Goal: Information Seeking & Learning: Learn about a topic

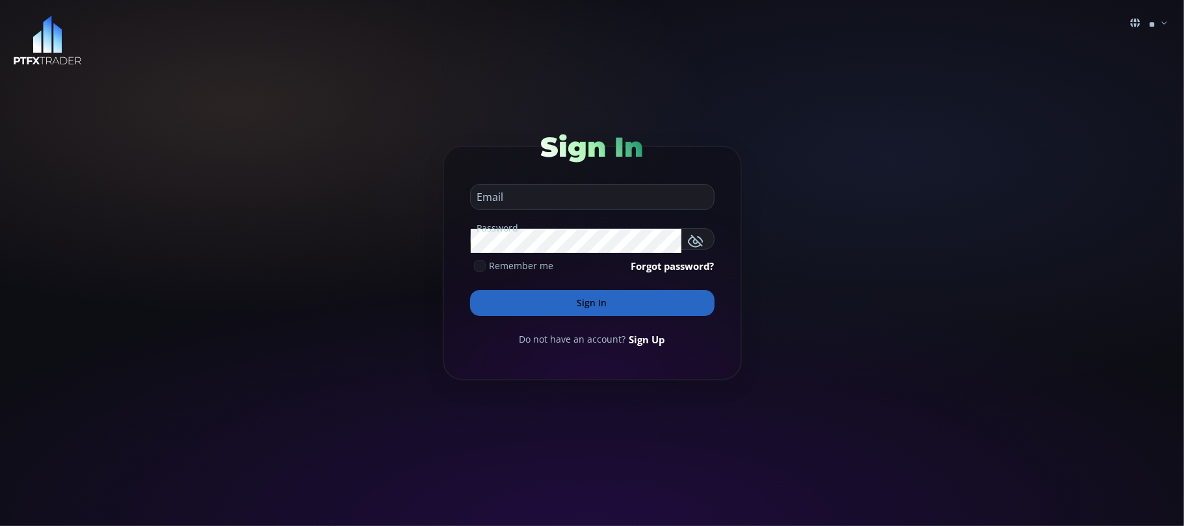
type input "**********"
click at [623, 203] on input "**********" at bounding box center [589, 201] width 237 height 16
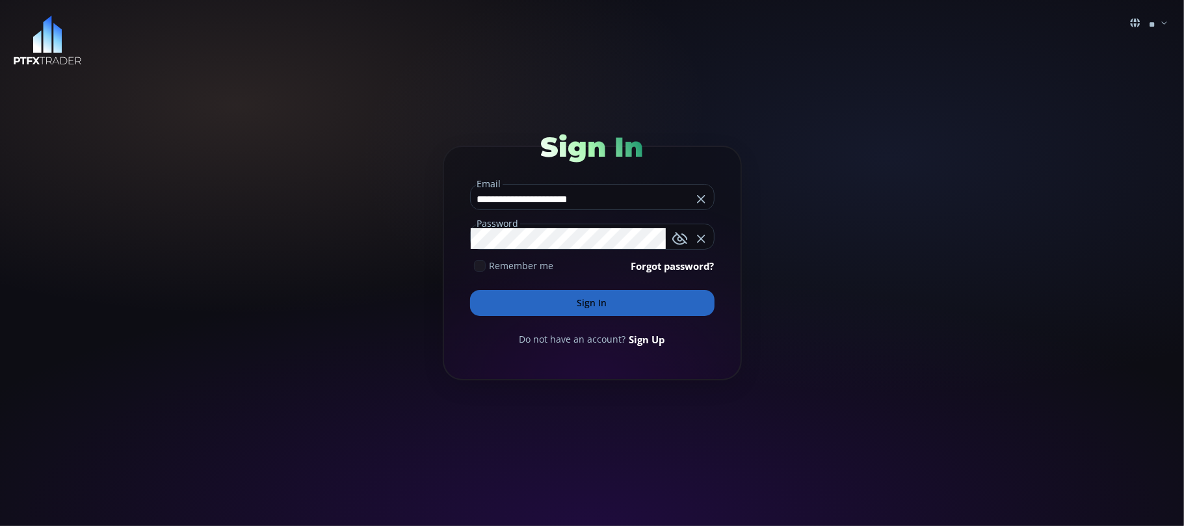
click at [601, 299] on button "Sign In" at bounding box center [592, 303] width 244 height 26
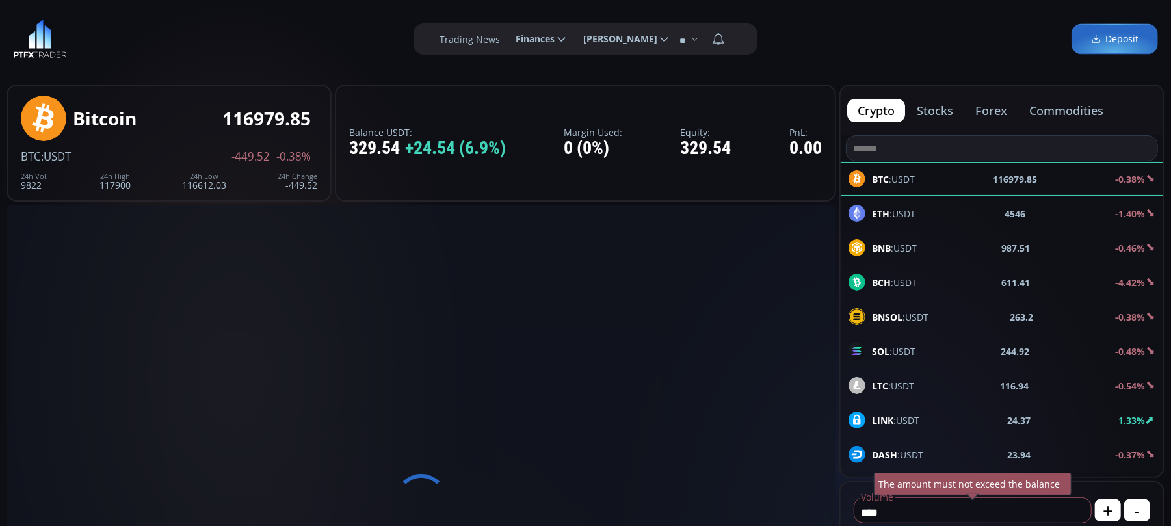
scroll to position [185, 0]
type input "********"
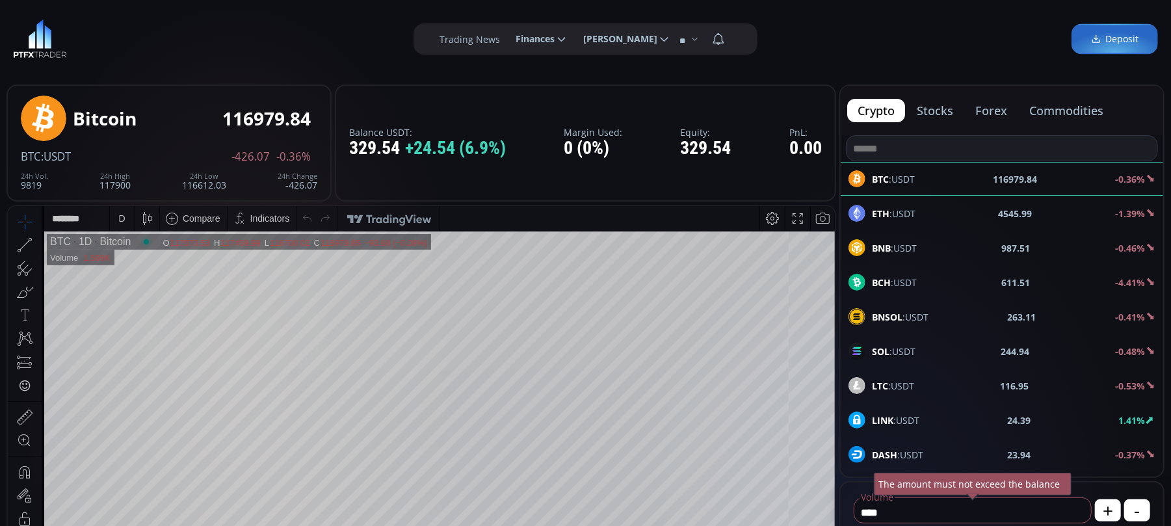
scroll to position [86, 0]
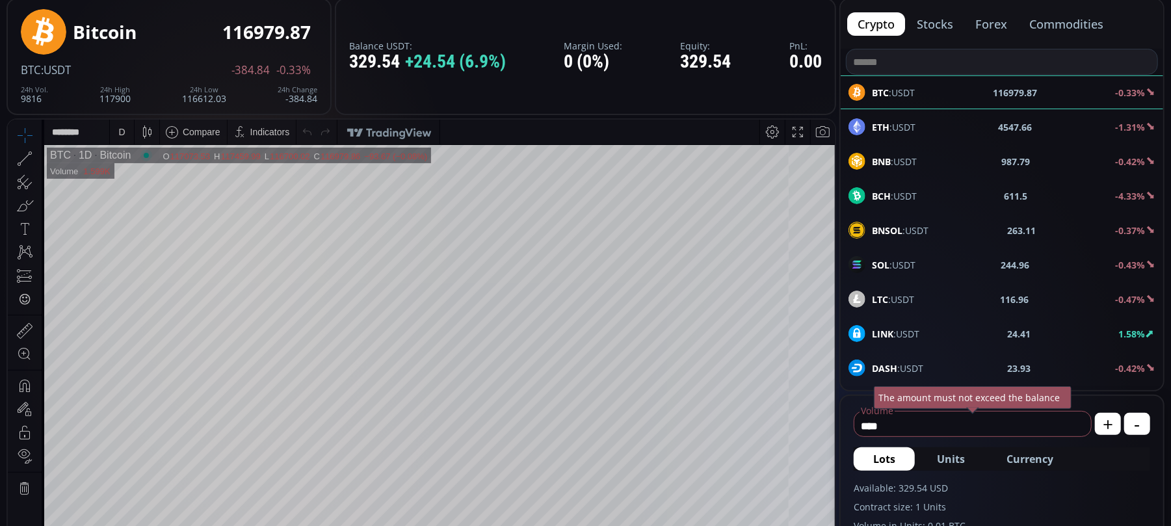
click at [39, 157] on icon at bounding box center [38, 158] width 3 height 5
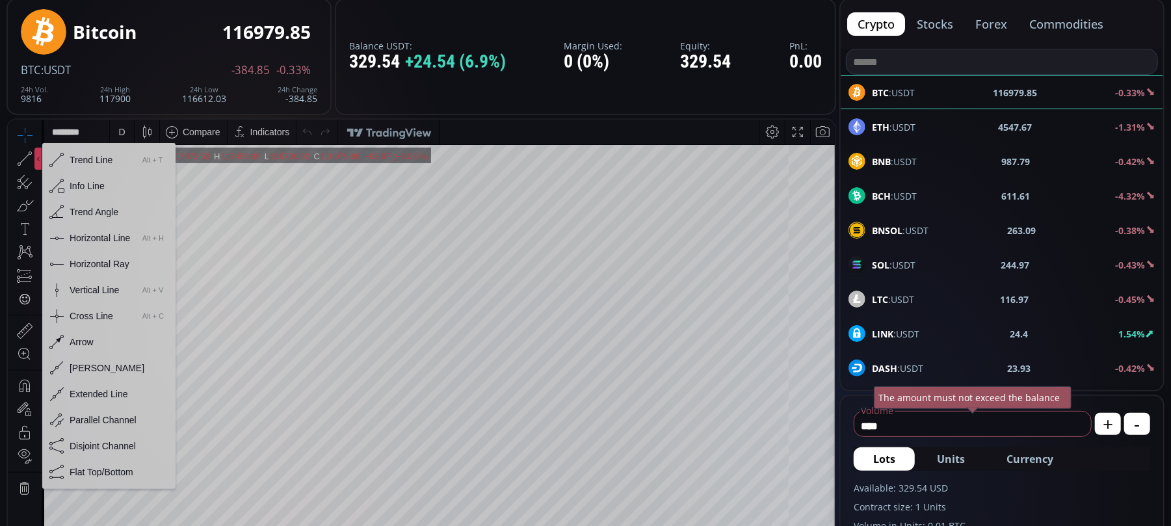
click at [70, 238] on div "Horizontal Line" at bounding box center [100, 237] width 60 height 10
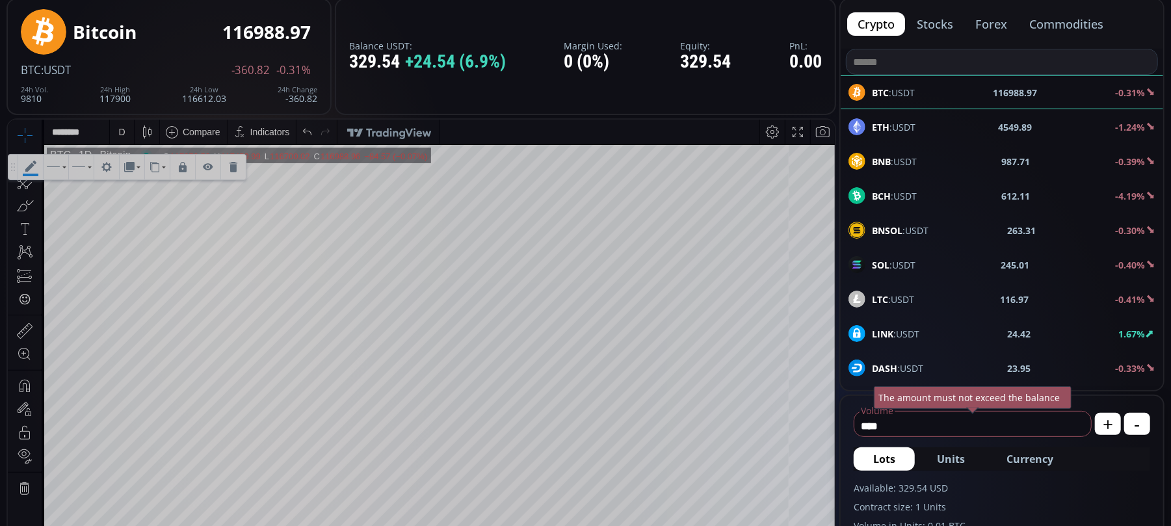
click at [38, 167] on icon at bounding box center [30, 166] width 25 height 25
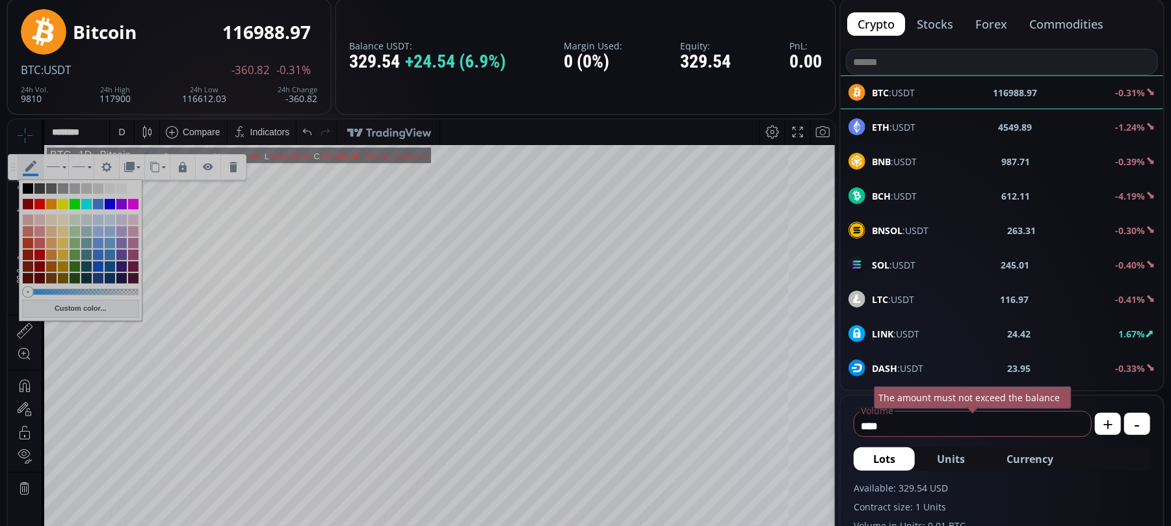
click at [52, 167] on icon at bounding box center [53, 167] width 14 height 4
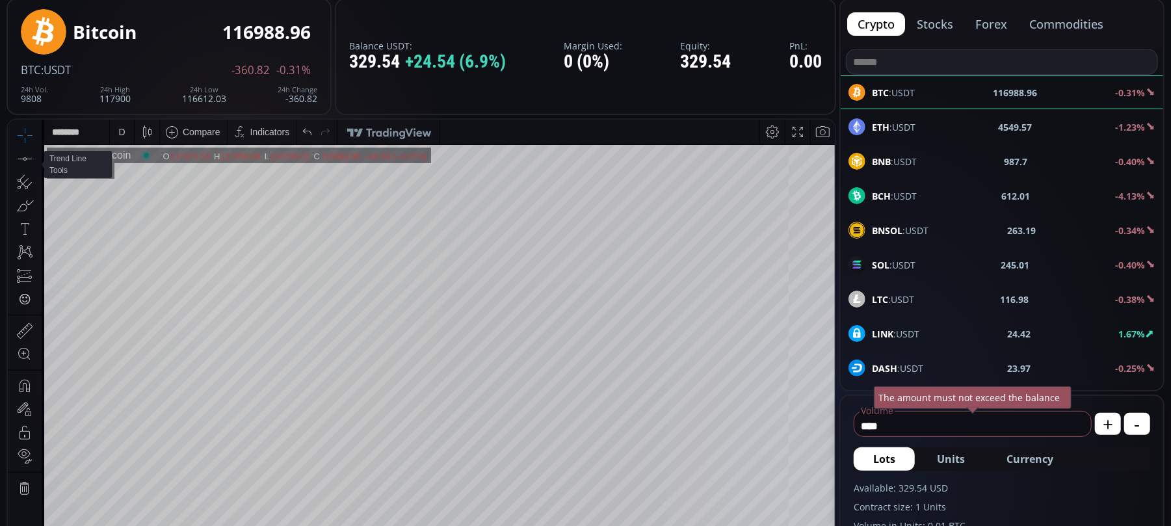
click at [37, 156] on icon at bounding box center [38, 158] width 3 height 5
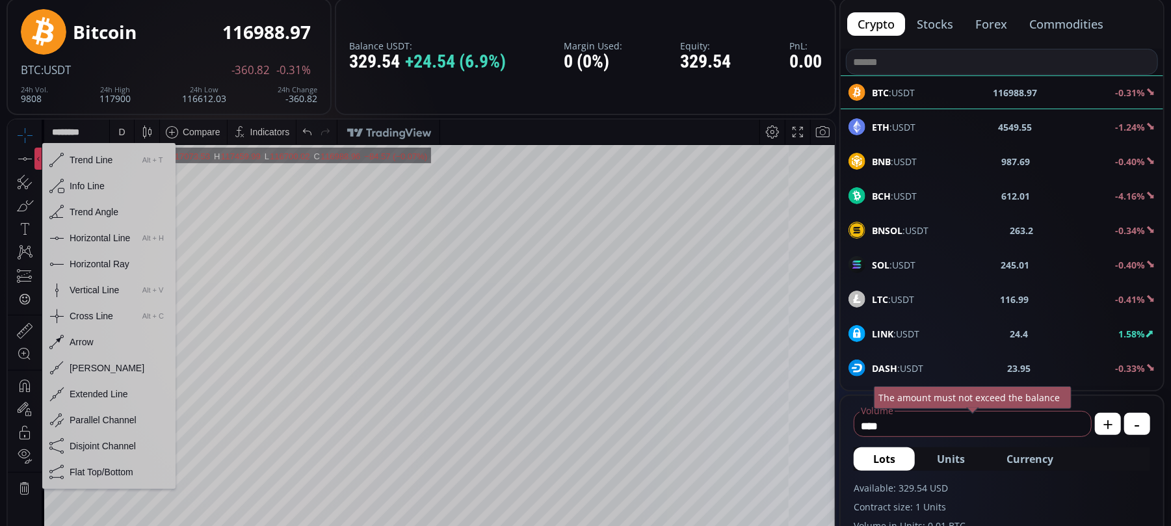
click at [72, 239] on div "Horizontal Line" at bounding box center [100, 237] width 60 height 10
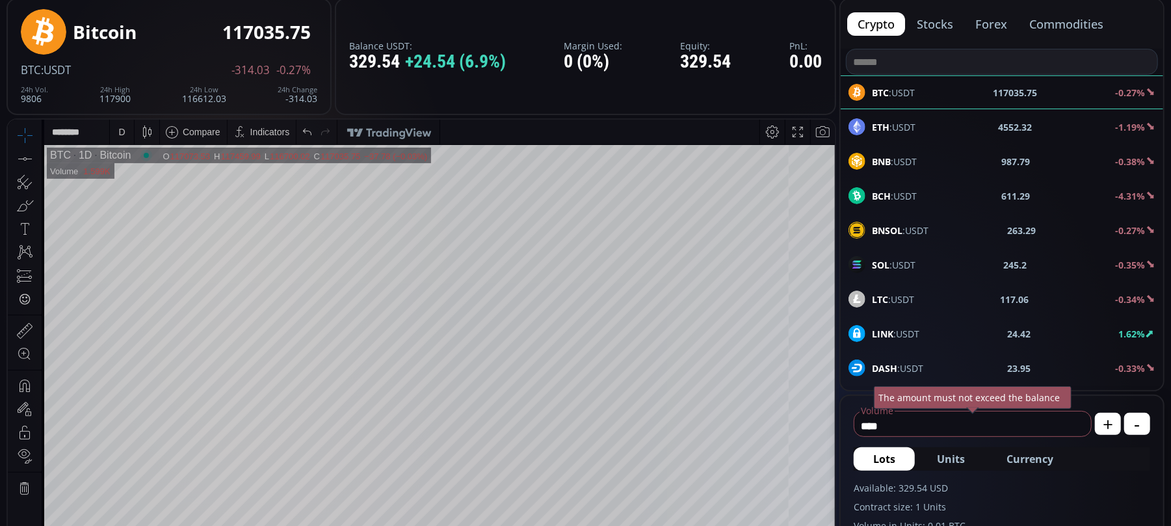
click at [893, 163] on span "BNB :USDT" at bounding box center [894, 162] width 45 height 14
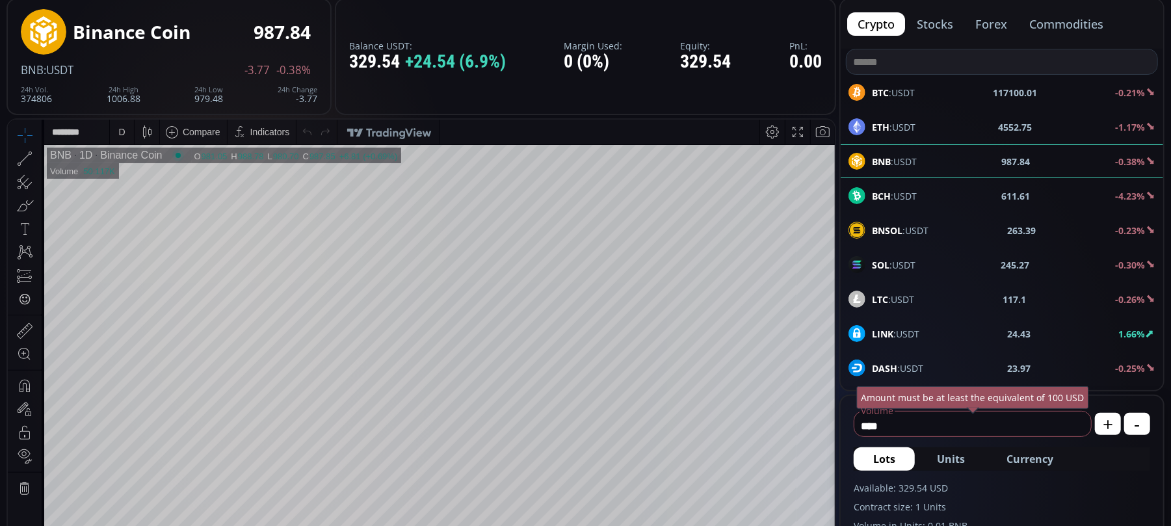
click at [124, 126] on div "D" at bounding box center [121, 131] width 7 height 10
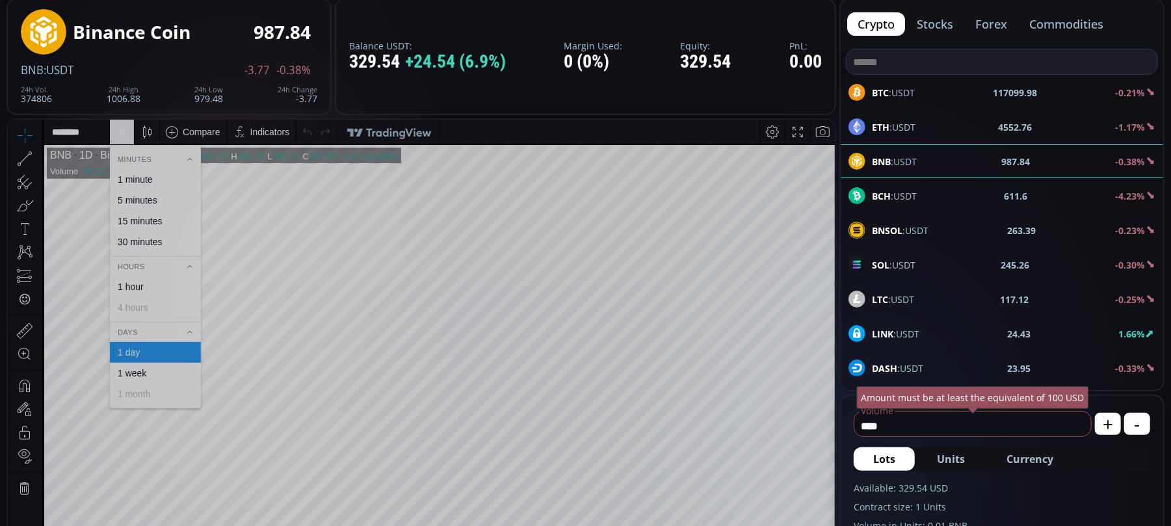
click at [135, 178] on div "1 minute" at bounding box center [135, 179] width 35 height 10
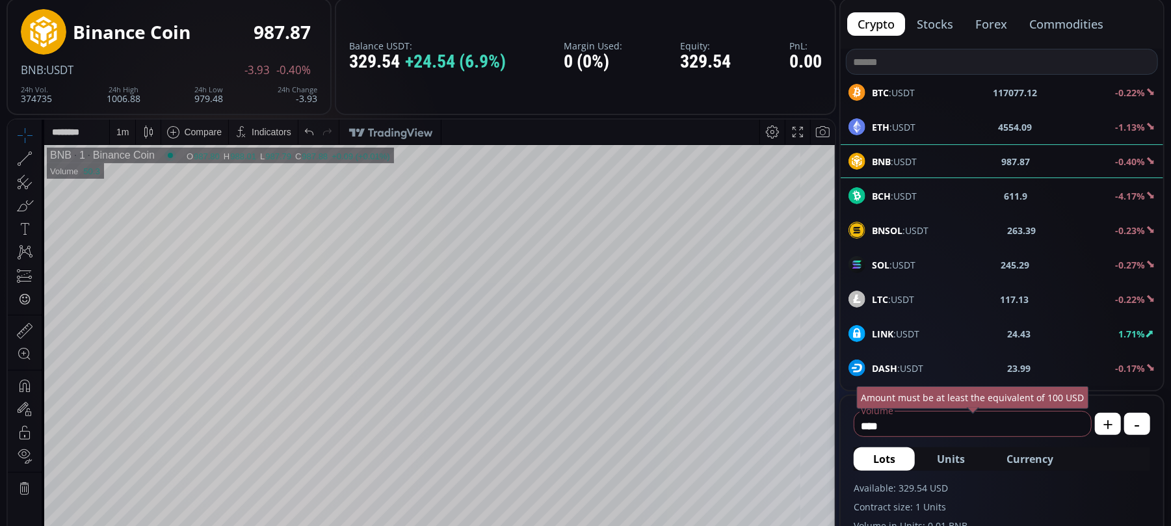
click at [28, 157] on icon at bounding box center [25, 158] width 18 height 18
click at [49, 159] on div at bounding box center [56, 166] width 25 height 25
click at [48, 165] on icon at bounding box center [53, 167] width 14 height 4
click at [31, 166] on icon at bounding box center [30, 165] width 11 height 11
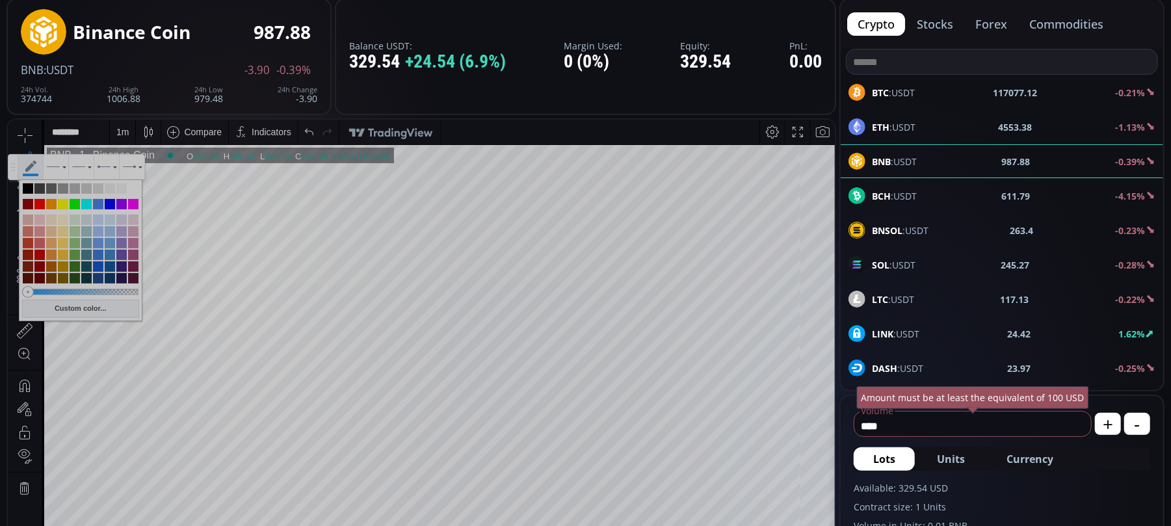
click at [27, 165] on icon at bounding box center [30, 166] width 25 height 25
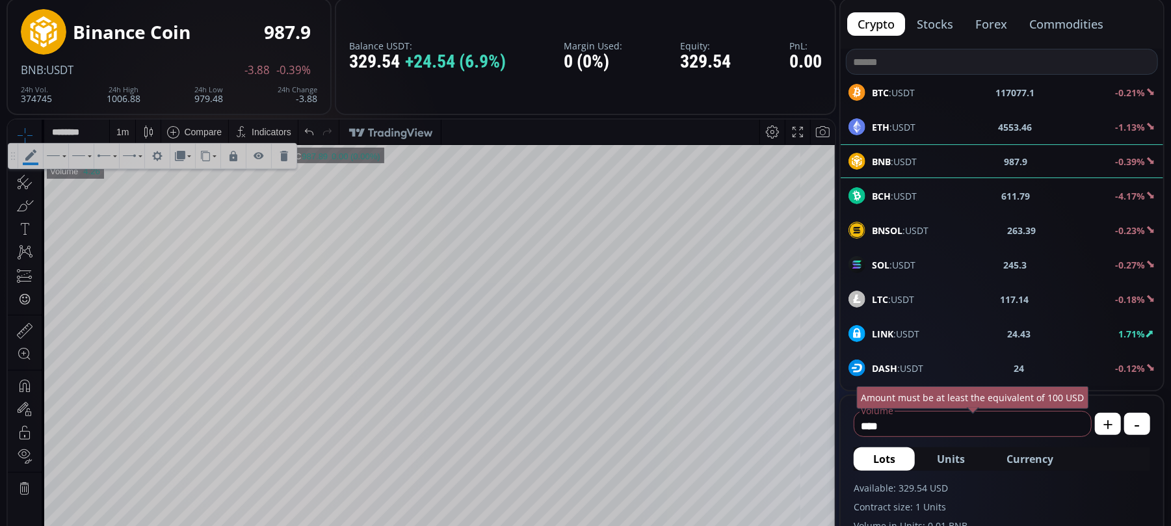
click at [286, 155] on icon at bounding box center [284, 155] width 8 height 10
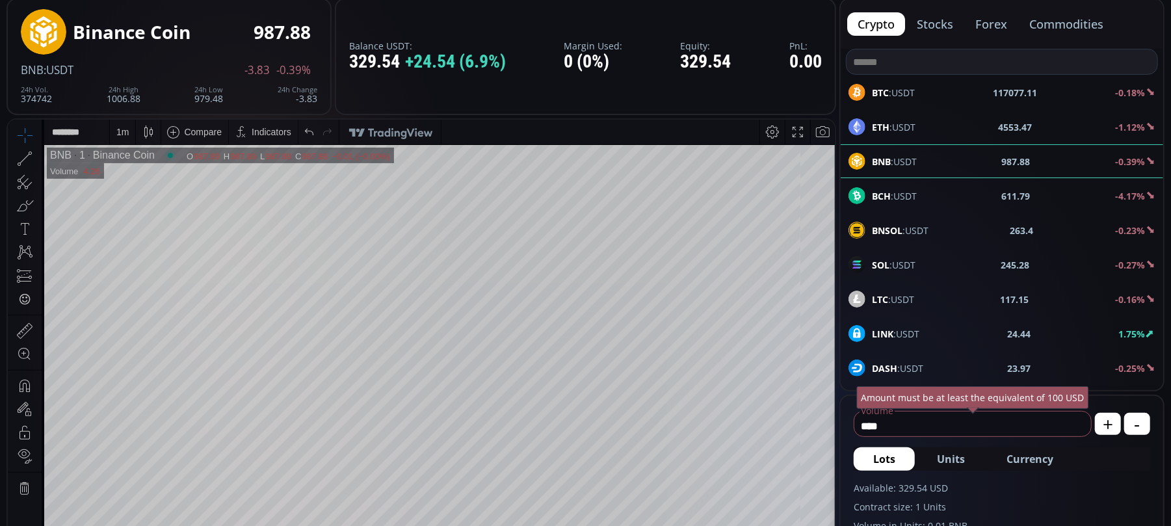
click at [21, 155] on icon at bounding box center [25, 158] width 18 height 18
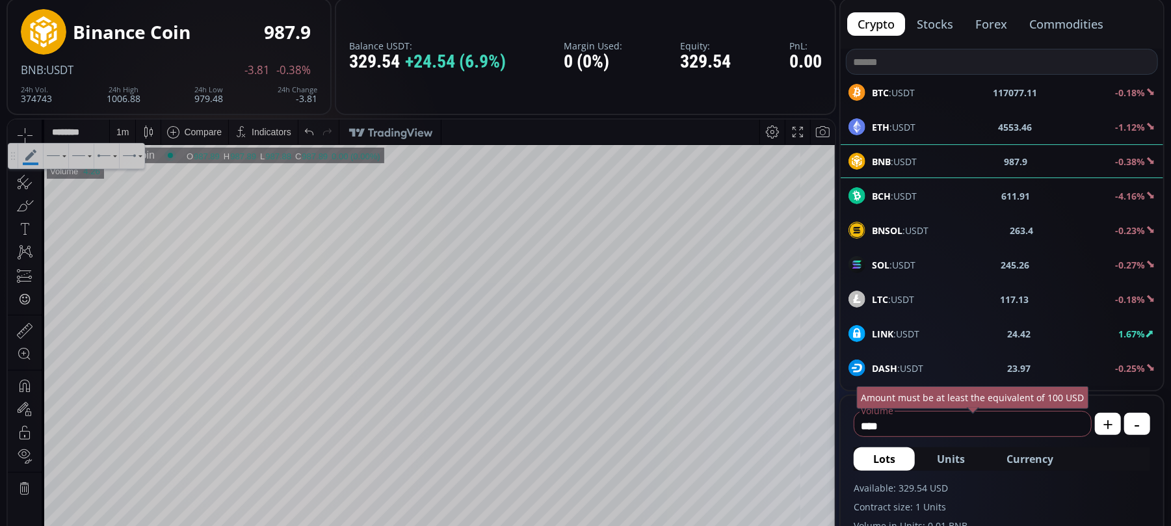
click at [36, 156] on icon at bounding box center [30, 155] width 25 height 25
click at [39, 159] on icon at bounding box center [38, 158] width 3 height 5
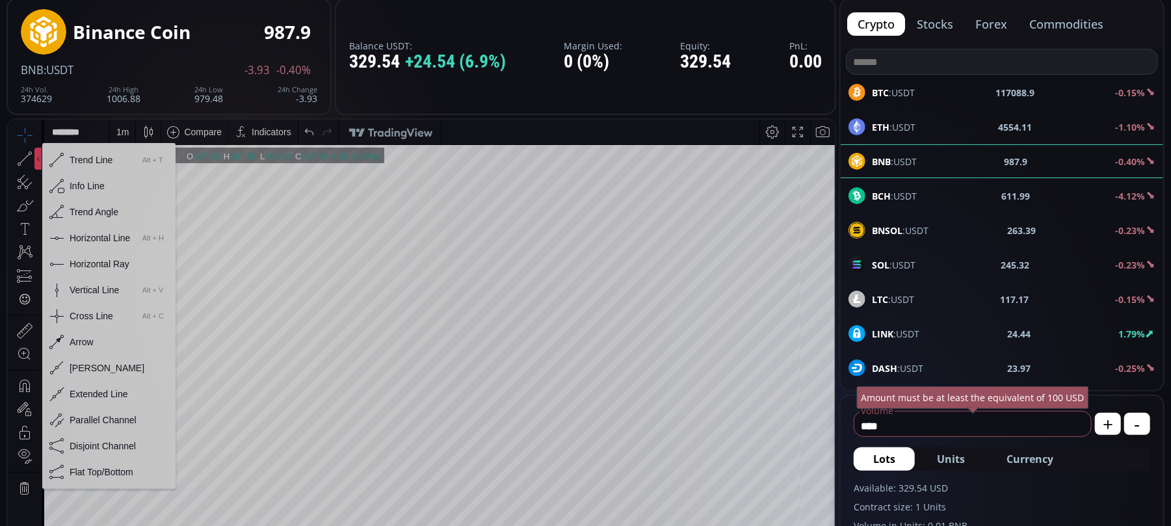
click at [73, 238] on div "Horizontal Line" at bounding box center [100, 237] width 60 height 10
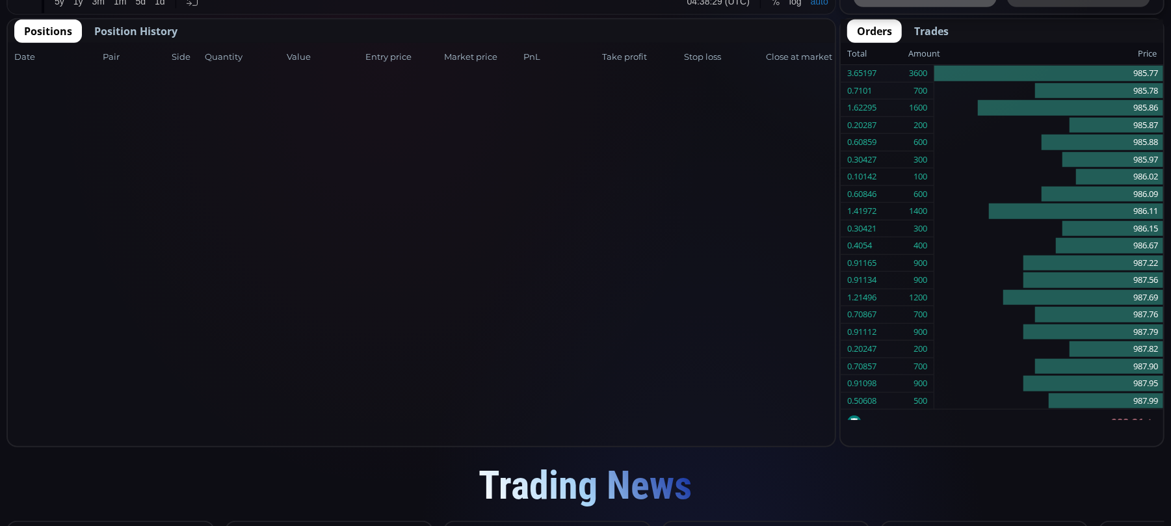
click at [130, 27] on span "Position History" at bounding box center [135, 31] width 83 height 16
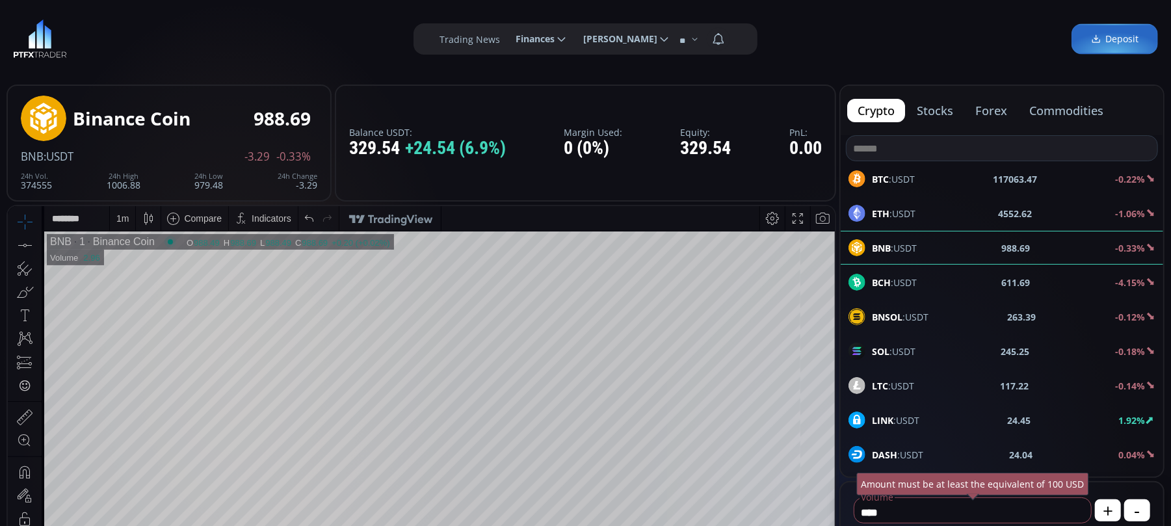
scroll to position [86, 0]
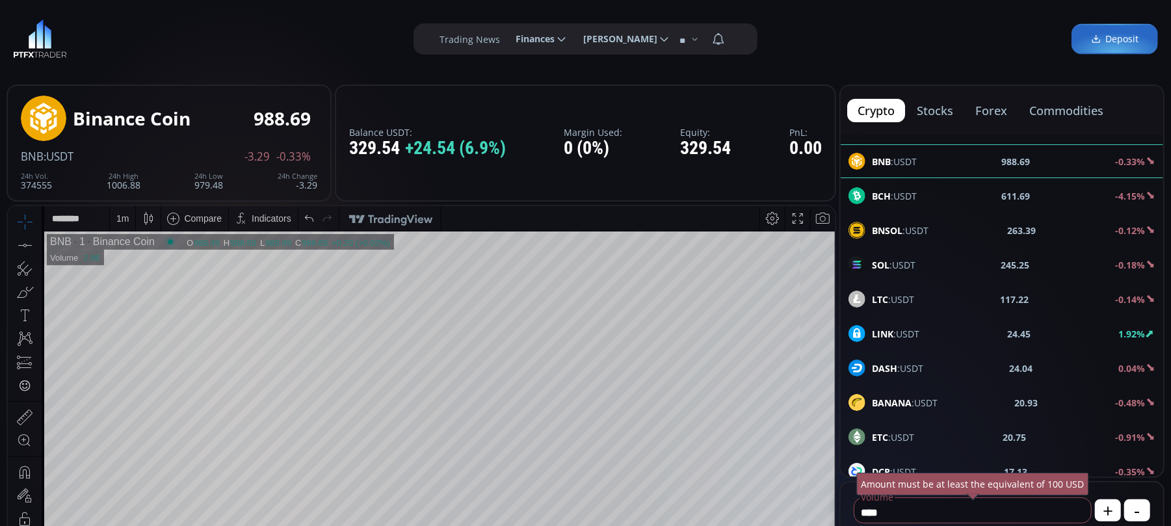
click at [912, 334] on span "LINK :USDT" at bounding box center [895, 334] width 47 height 14
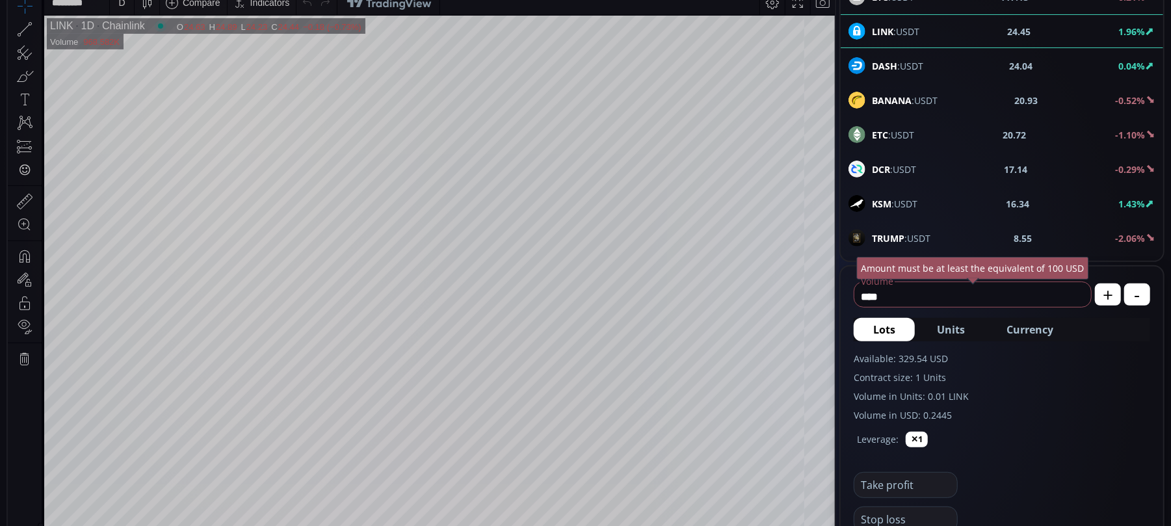
scroll to position [173, 0]
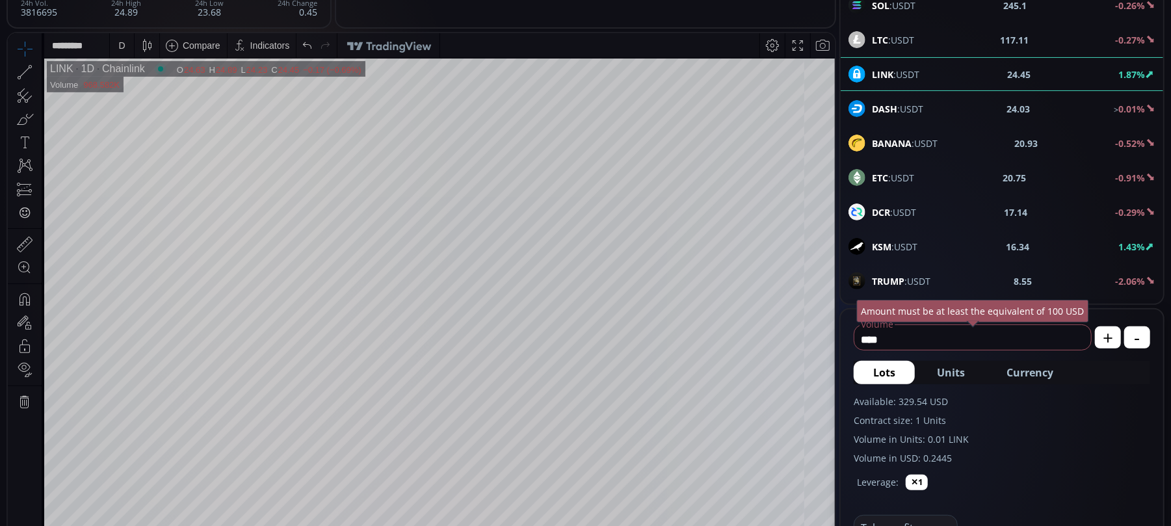
click at [20, 68] on icon at bounding box center [25, 71] width 18 height 18
click at [26, 75] on icon at bounding box center [25, 71] width 18 height 18
click at [25, 75] on icon at bounding box center [30, 80] width 25 height 25
drag, startPoint x: 28, startPoint y: 81, endPoint x: 220, endPoint y: 75, distance: 192.5
click at [225, 72] on body "**********" at bounding box center [421, 327] width 827 height 588
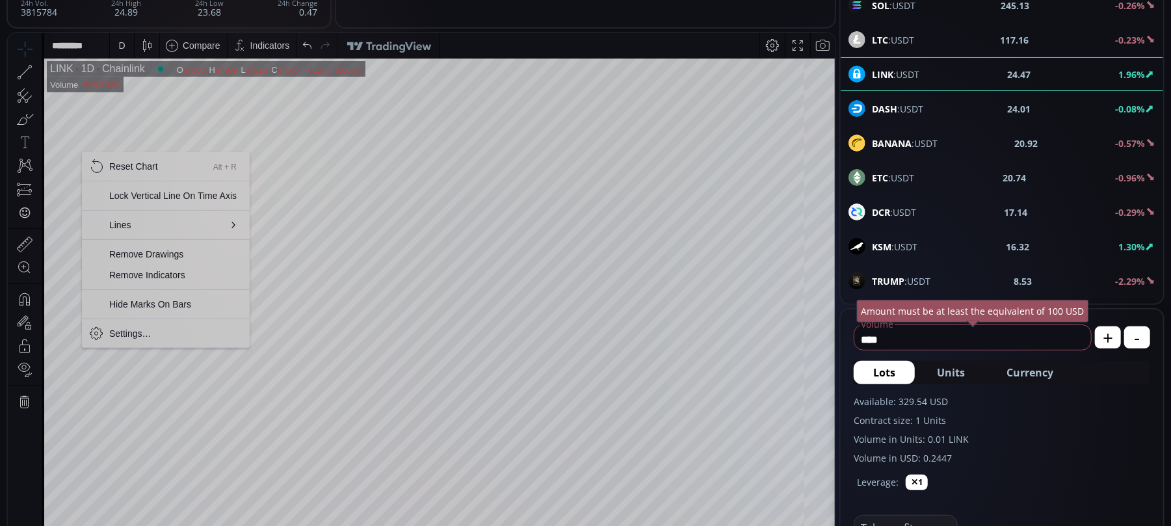
click at [38, 68] on div at bounding box center [37, 71] width 7 height 22
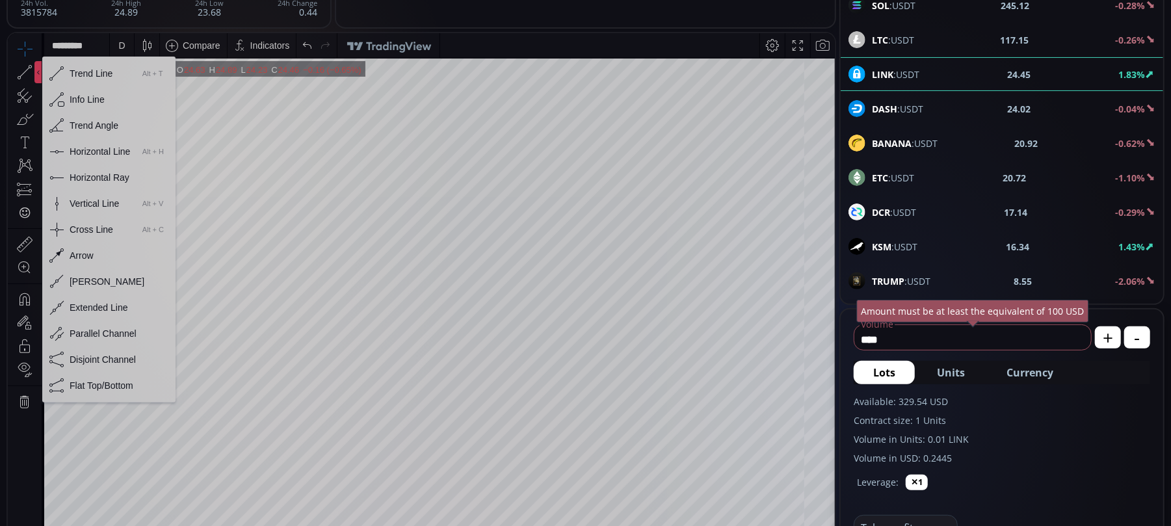
click at [83, 146] on div "Horizontal Line" at bounding box center [100, 151] width 60 height 10
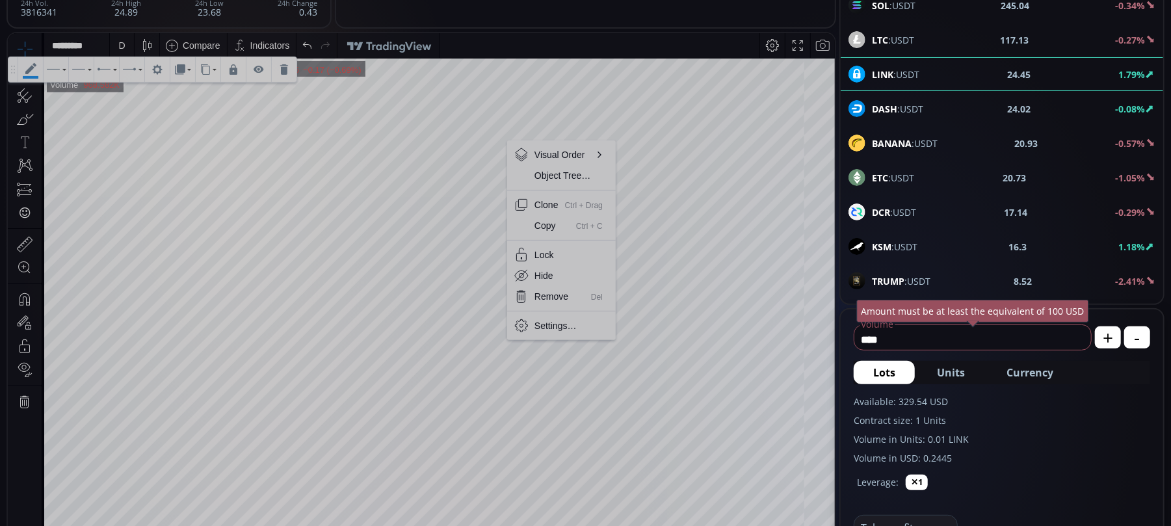
click at [288, 64] on icon at bounding box center [284, 69] width 8 height 10
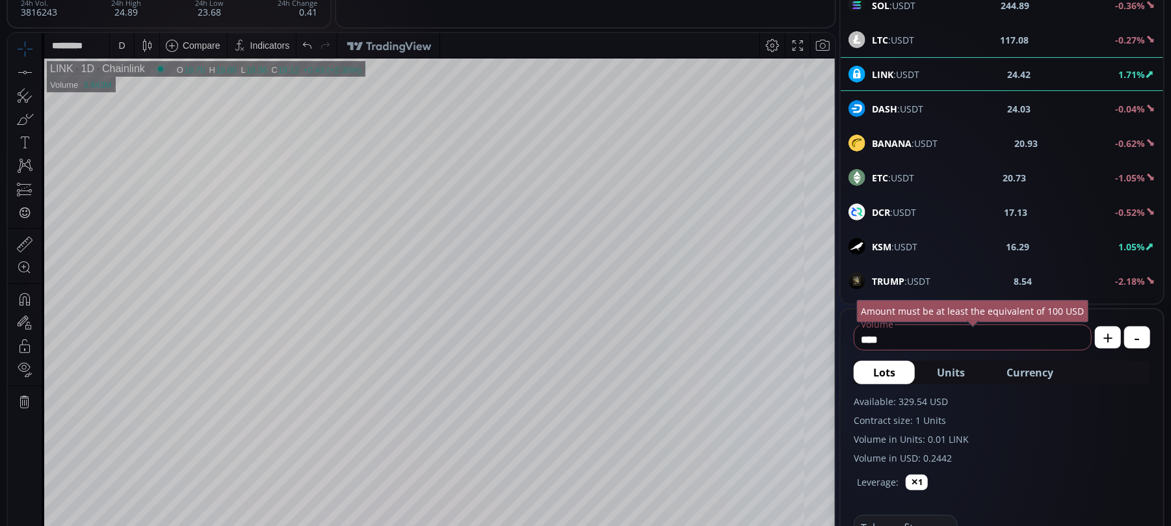
click at [616, 168] on tr "LINK 1D Chainlink O 18.70 H 19.80 L 18.36 C 19.12 19.12 +0.43 (+2.30%) 1 Volume…" at bounding box center [439, 317] width 791 height 519
click at [28, 70] on icon at bounding box center [25, 71] width 18 height 18
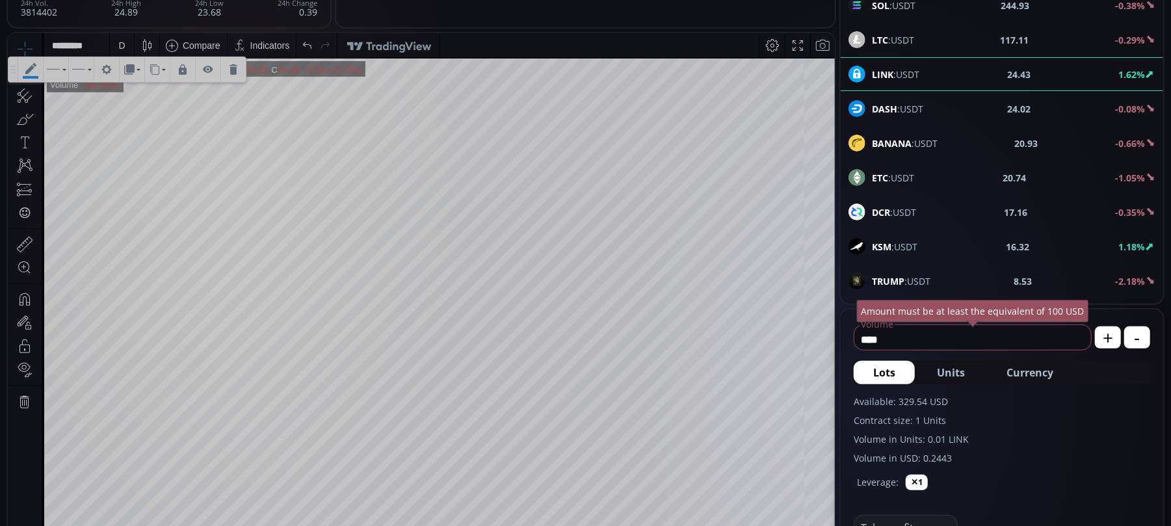
click at [235, 68] on icon at bounding box center [234, 69] width 8 height 10
click at [31, 68] on icon at bounding box center [25, 71] width 18 height 18
click at [918, 252] on div "KSM :USDT 16.34 1.30%" at bounding box center [1002, 246] width 307 height 17
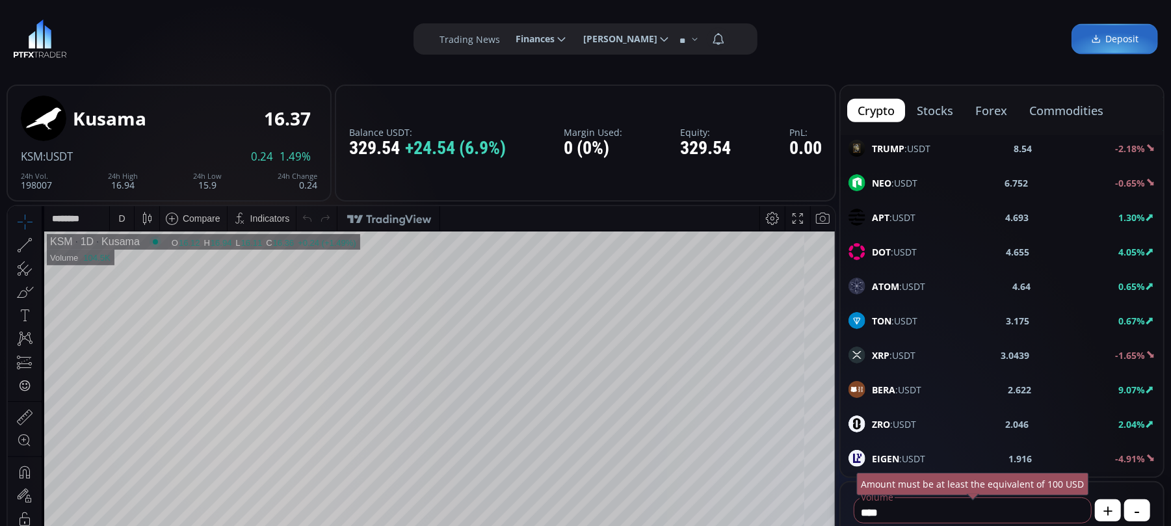
scroll to position [520, 0]
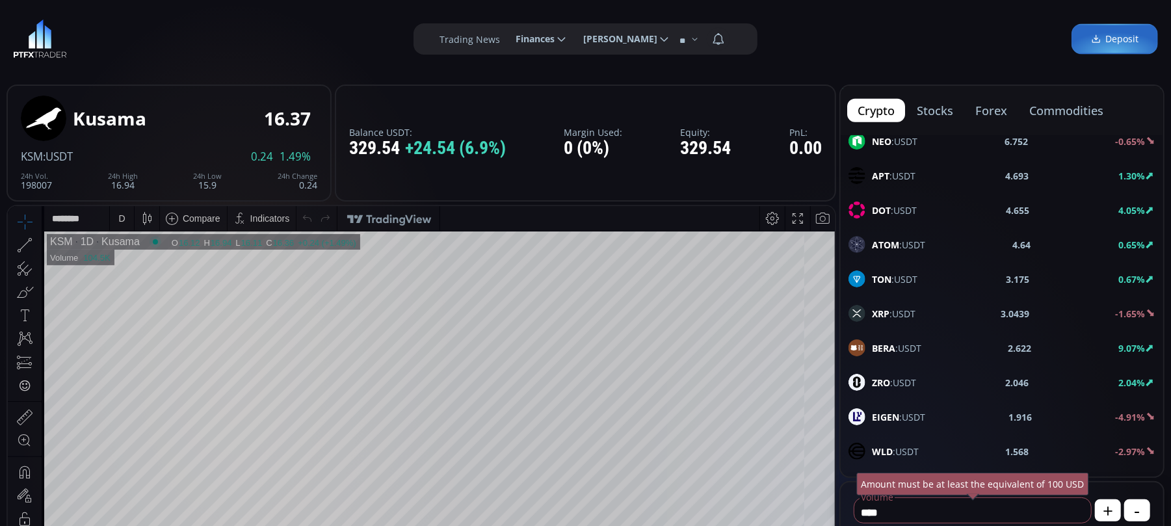
click at [890, 318] on span "XRP :USDT" at bounding box center [894, 314] width 44 height 14
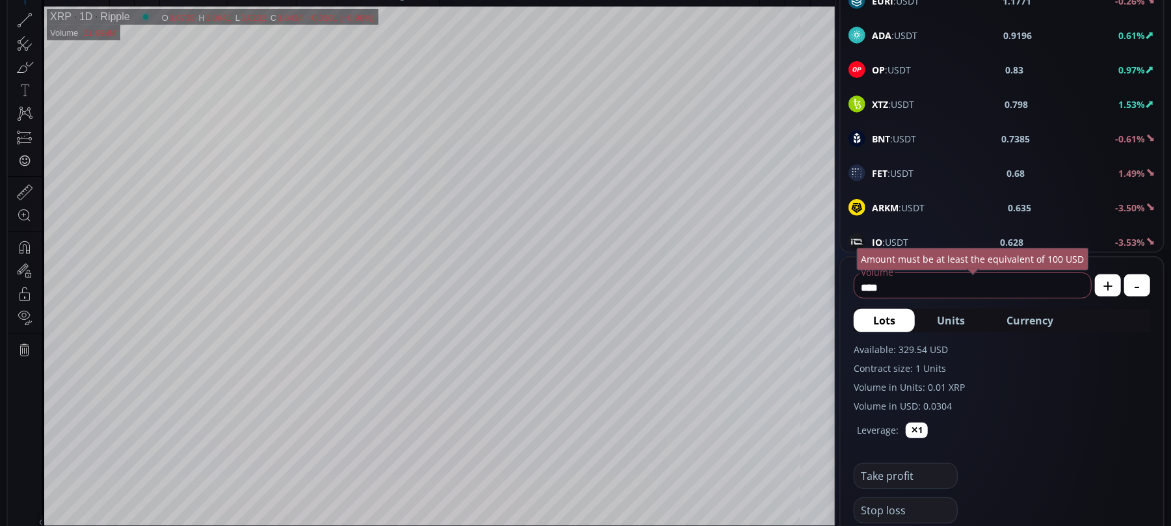
scroll to position [173, 0]
